Goal: Navigation & Orientation: Find specific page/section

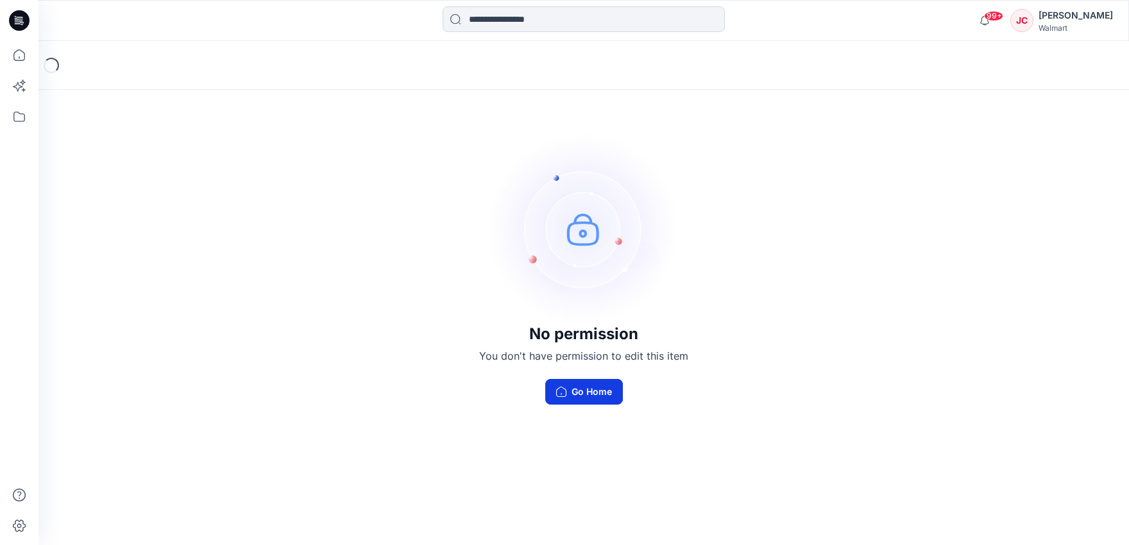
click at [582, 391] on button "Go Home" at bounding box center [584, 392] width 78 height 26
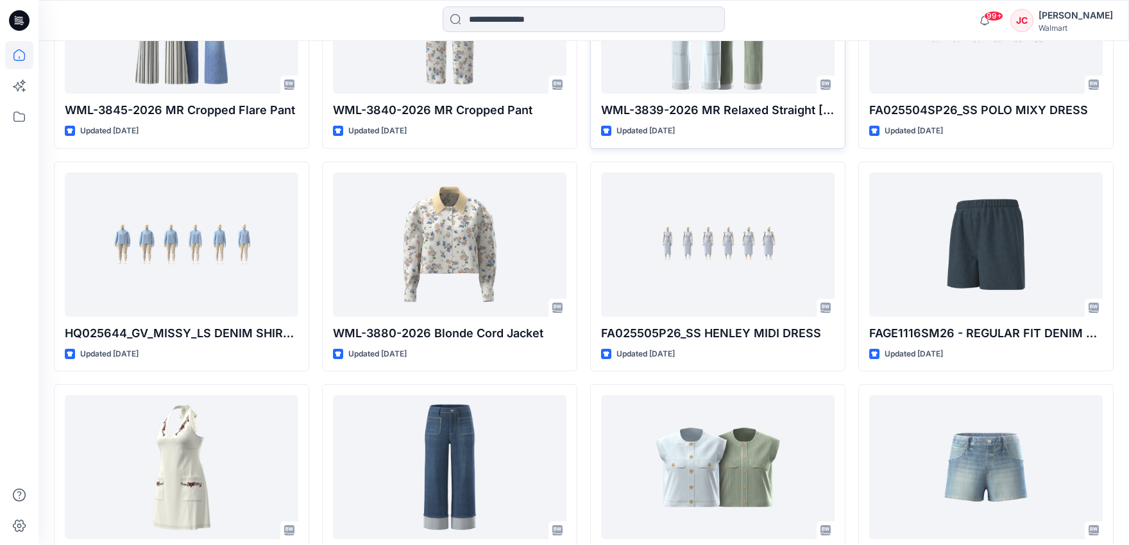
scroll to position [1400, 0]
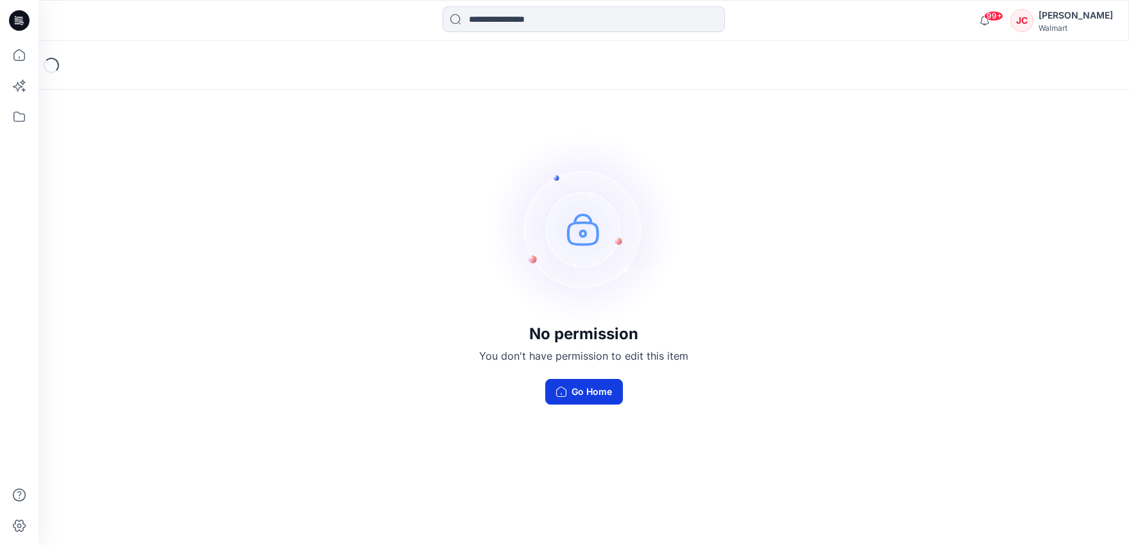
click at [588, 404] on button "Go Home" at bounding box center [584, 392] width 78 height 26
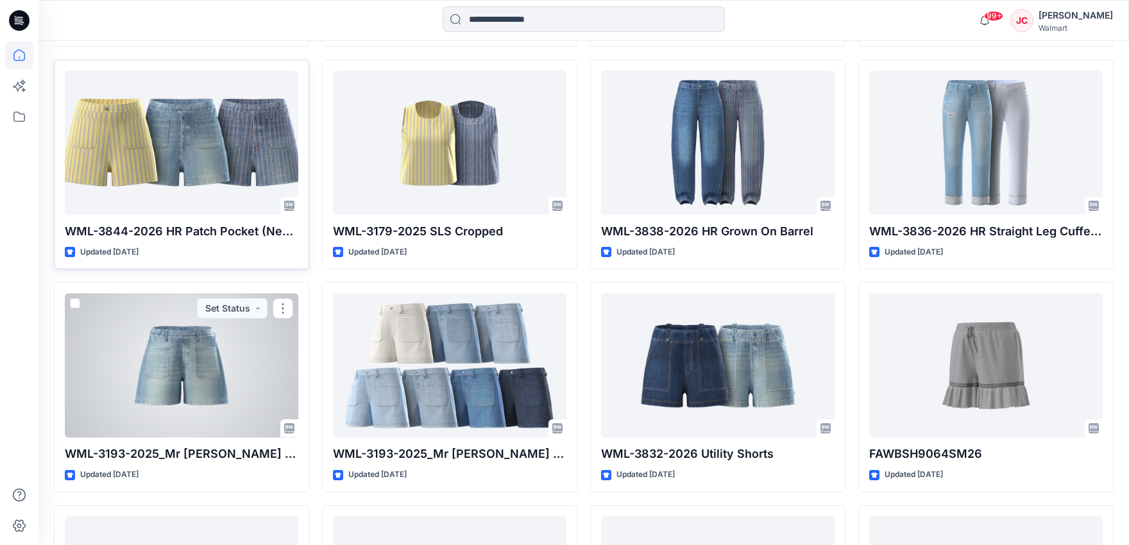
scroll to position [547, 0]
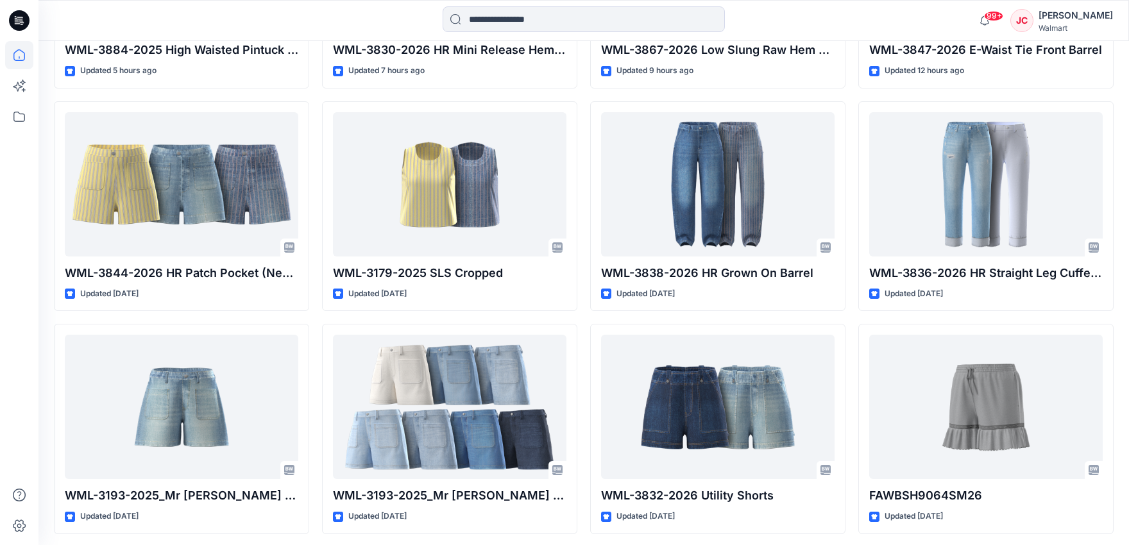
click at [19, 26] on icon at bounding box center [19, 20] width 21 height 21
click at [21, 21] on icon at bounding box center [21, 21] width 5 height 1
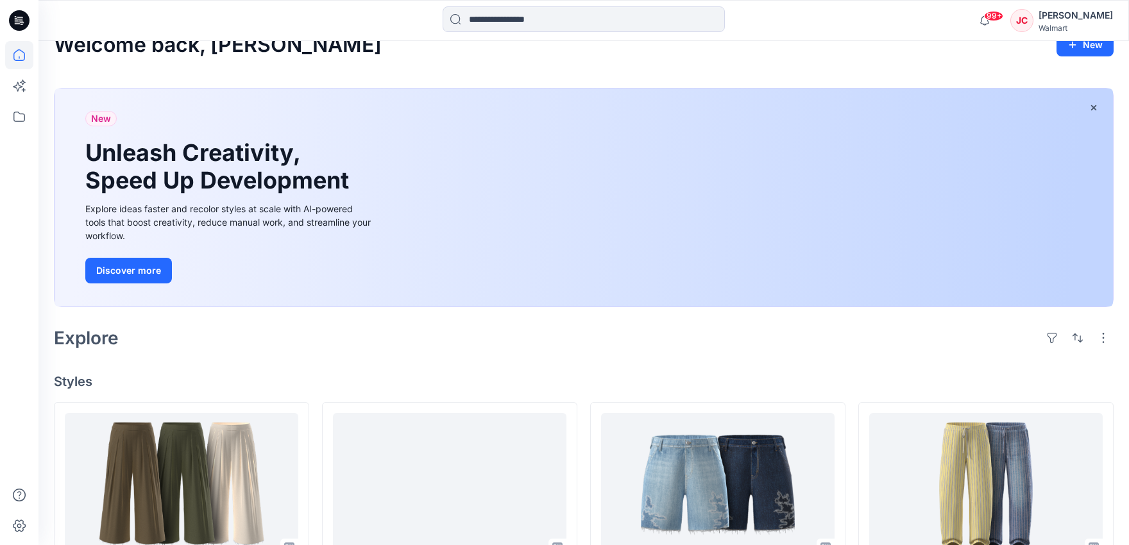
scroll to position [17, 0]
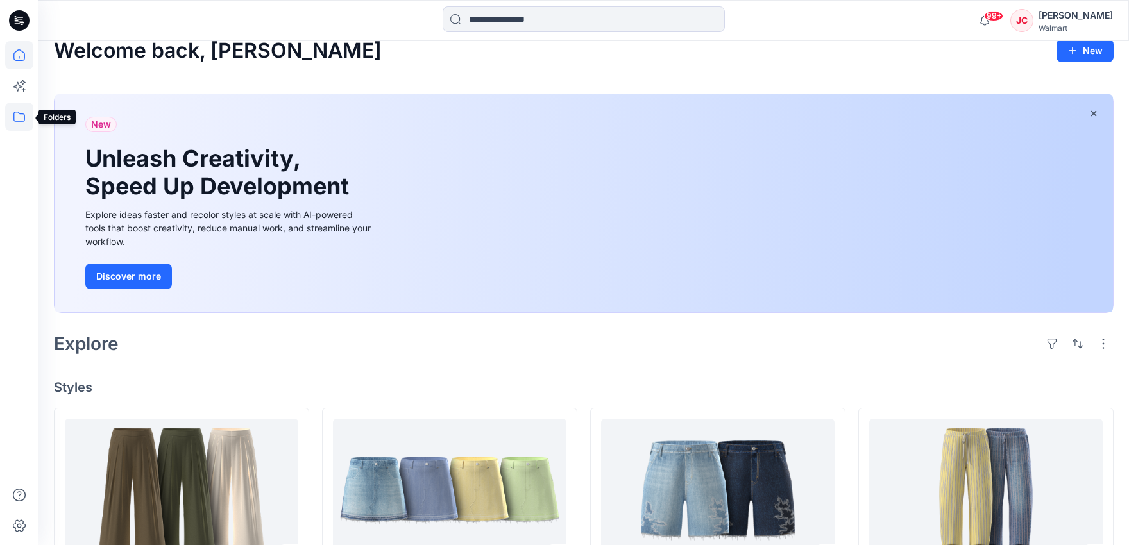
click at [13, 115] on icon at bounding box center [19, 117] width 12 height 10
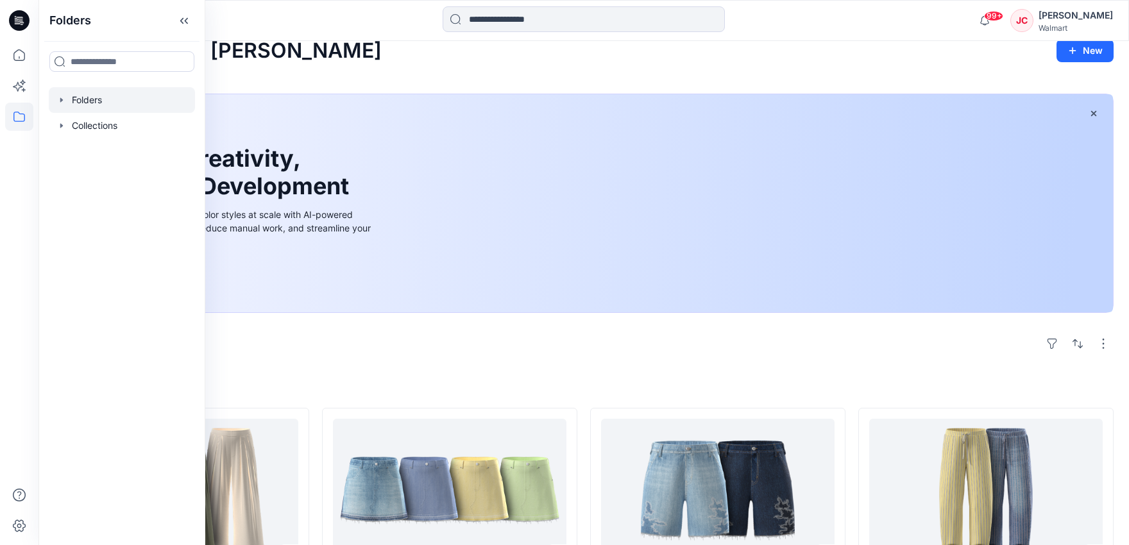
click at [87, 101] on div at bounding box center [122, 100] width 146 height 26
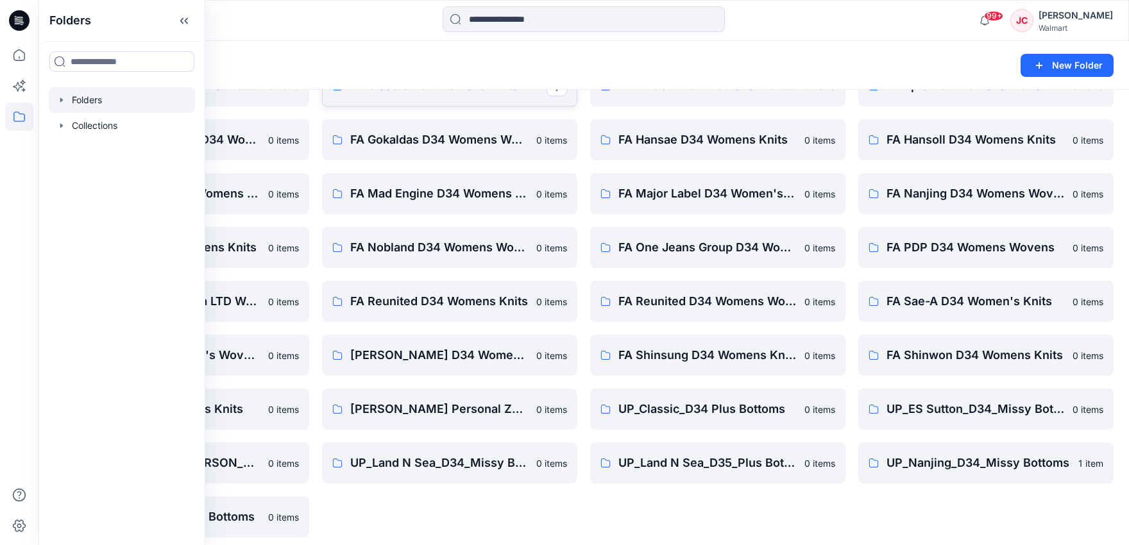
scroll to position [137, 0]
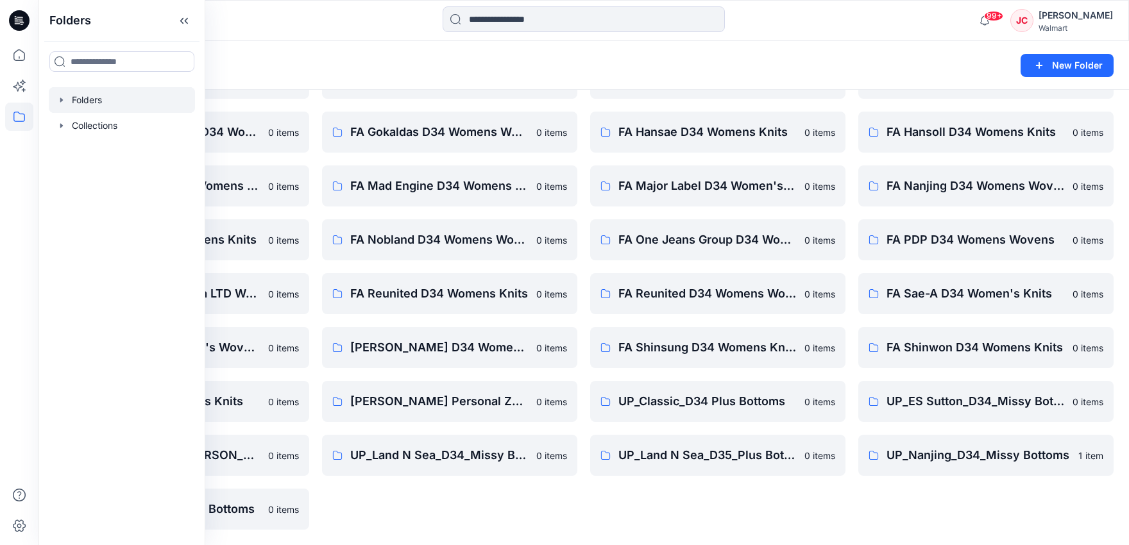
click at [313, 77] on div "Folders New Folder" at bounding box center [583, 65] width 1090 height 49
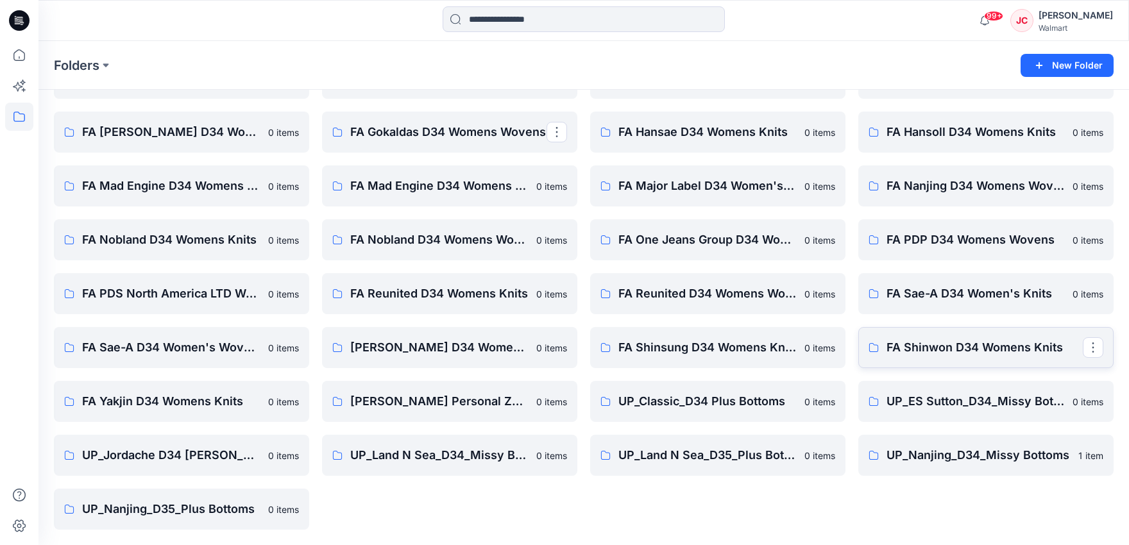
click at [938, 347] on p "FA Shinwon D34 Womens Knits" at bounding box center [984, 348] width 196 height 18
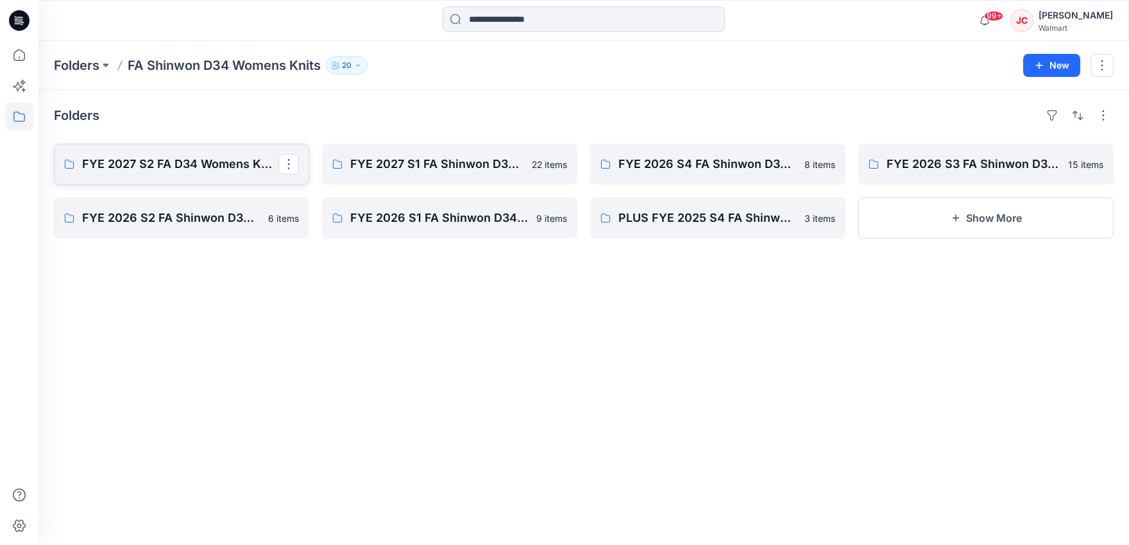
click at [209, 171] on p "FYE 2027 S2 FA D34 Womens Knits" at bounding box center [180, 164] width 196 height 18
click at [224, 221] on p "FYE 2026 S2 FA Shinwon D34 Womens Knits" at bounding box center [180, 218] width 196 height 18
click at [464, 173] on link "FYE 2027 S1 FA Shinwon D34 Womens Knits" at bounding box center [449, 164] width 255 height 41
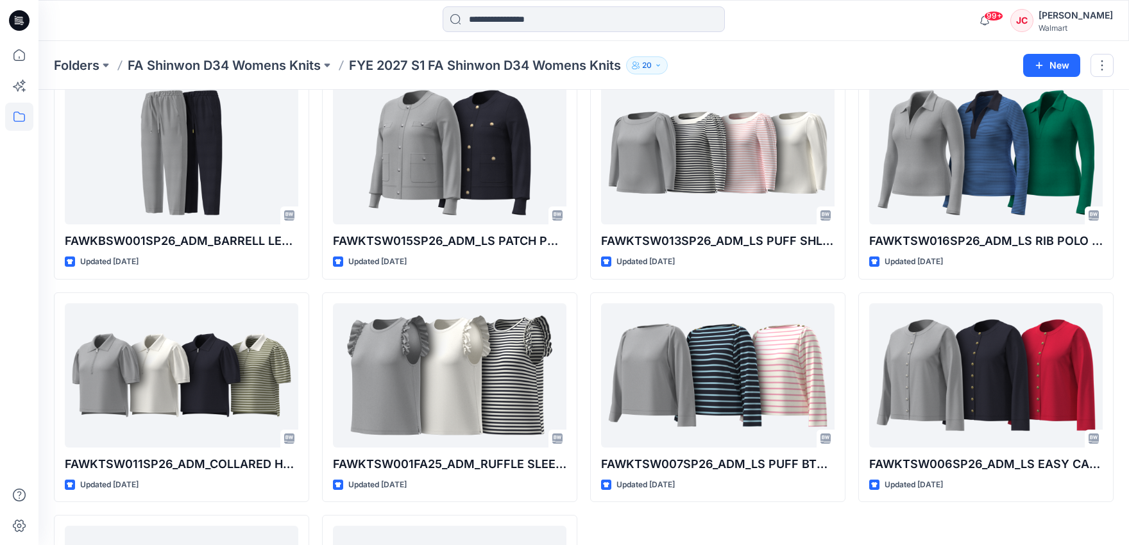
scroll to position [747, 0]
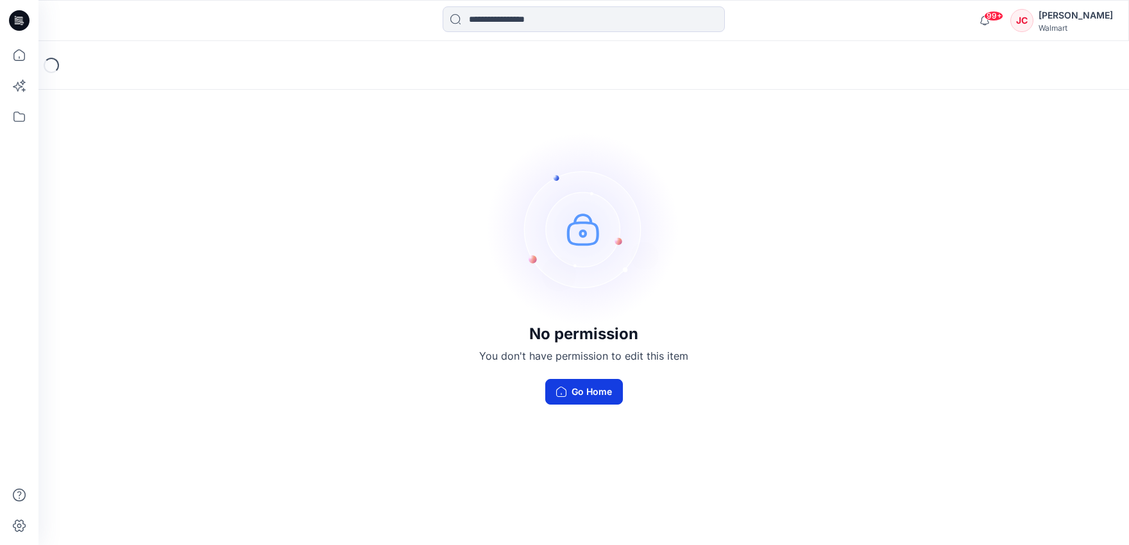
click at [573, 399] on button "Go Home" at bounding box center [584, 392] width 78 height 26
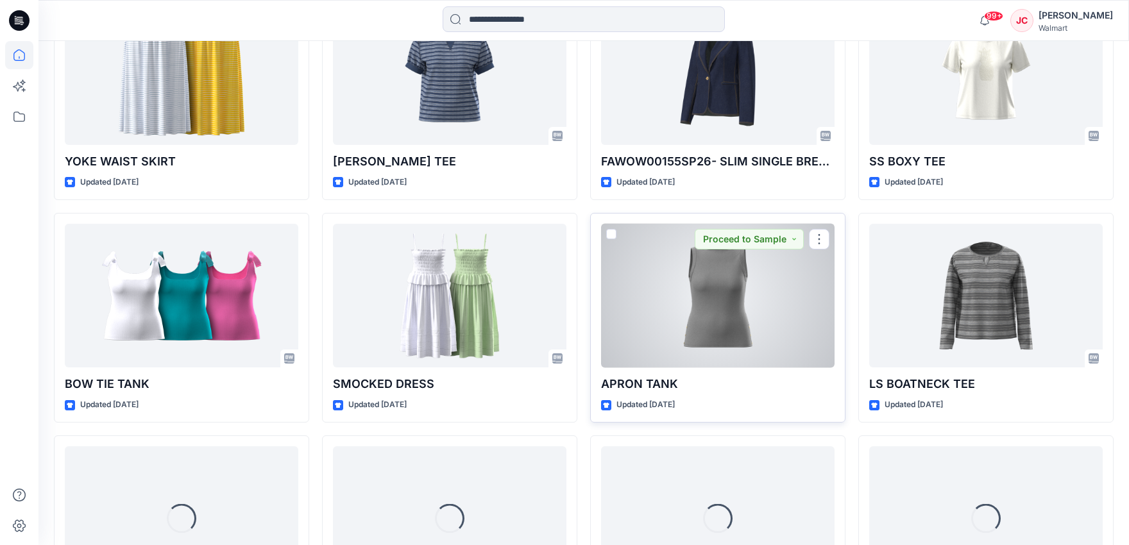
scroll to position [6014, 0]
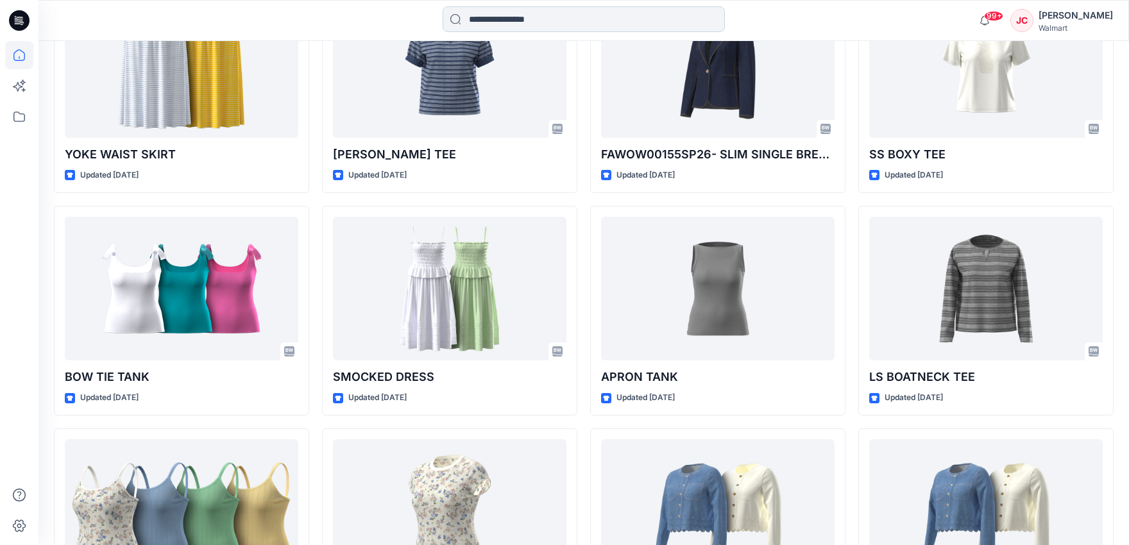
click at [515, 22] on input at bounding box center [584, 19] width 282 height 26
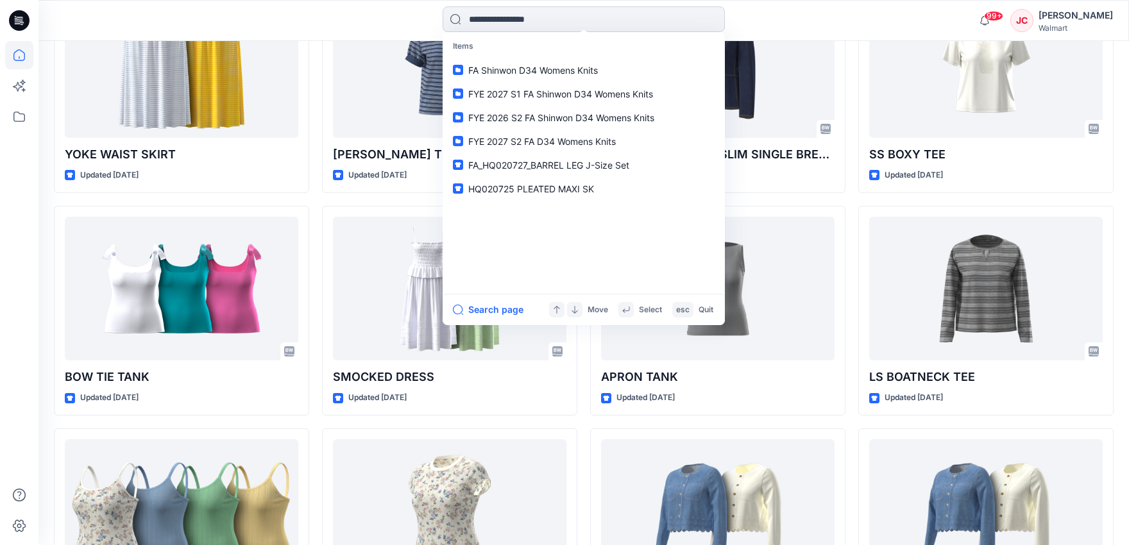
paste input "******"
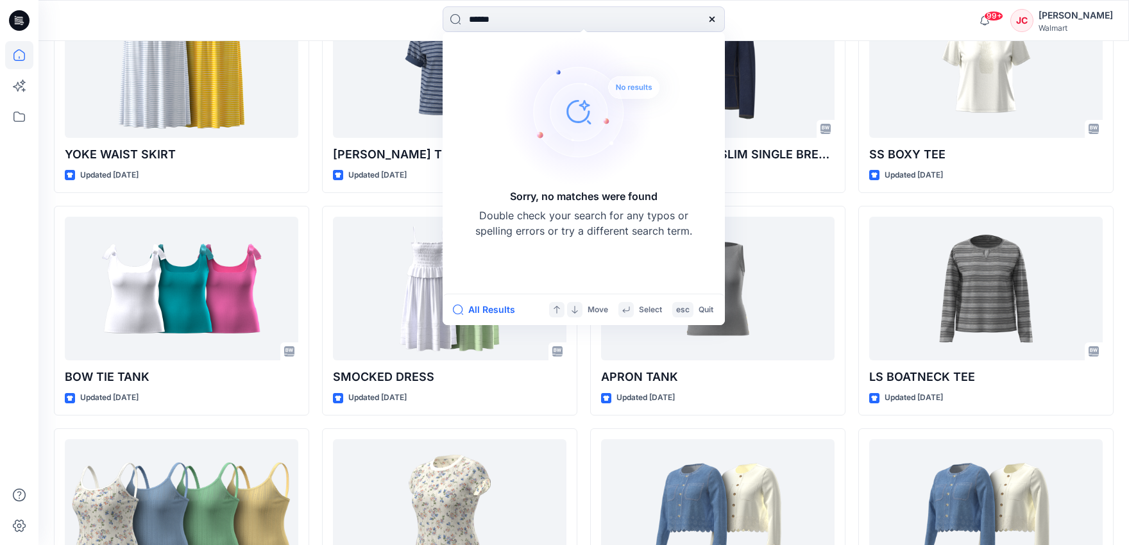
type input "******"
click at [716, 19] on icon at bounding box center [712, 19] width 10 height 10
